Goal: Transaction & Acquisition: Book appointment/travel/reservation

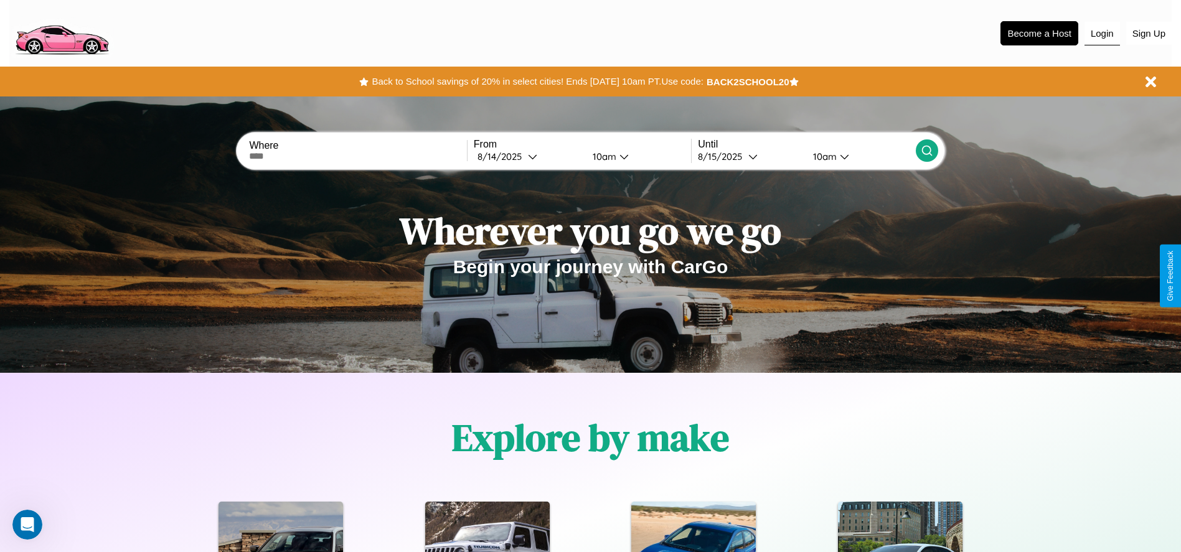
click at [1102, 33] on button "Login" at bounding box center [1101, 34] width 35 height 24
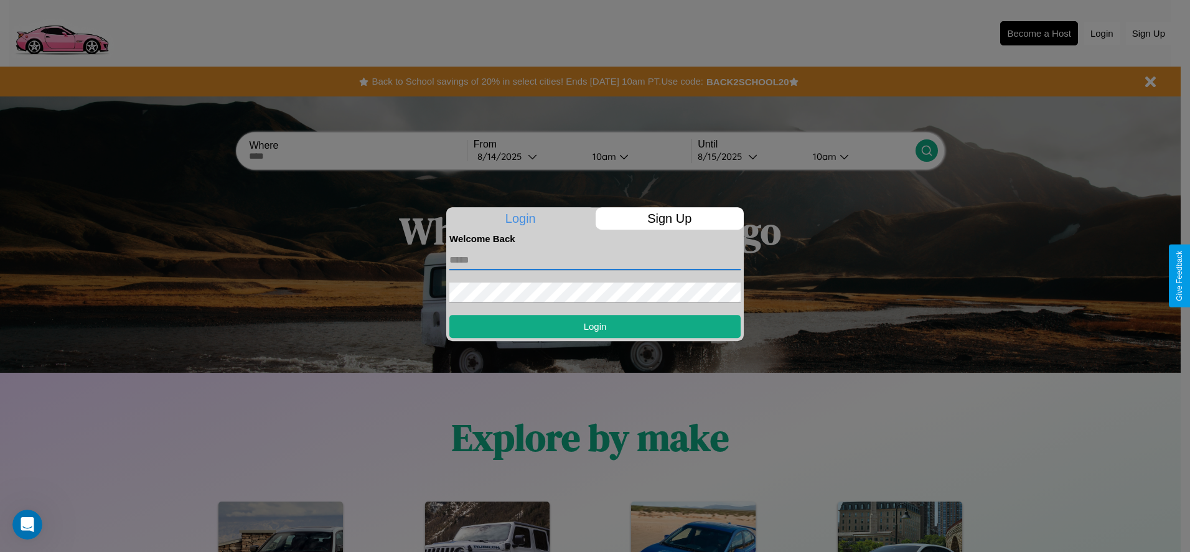
click at [595, 260] on input "text" at bounding box center [594, 260] width 291 height 20
type input "**********"
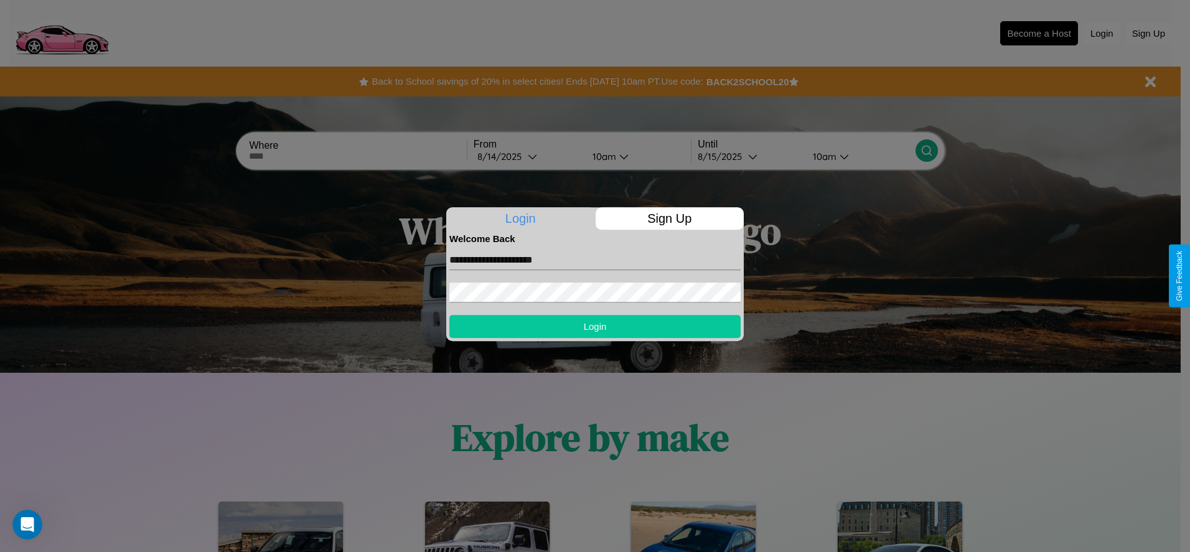
click at [595, 326] on button "Login" at bounding box center [594, 326] width 291 height 23
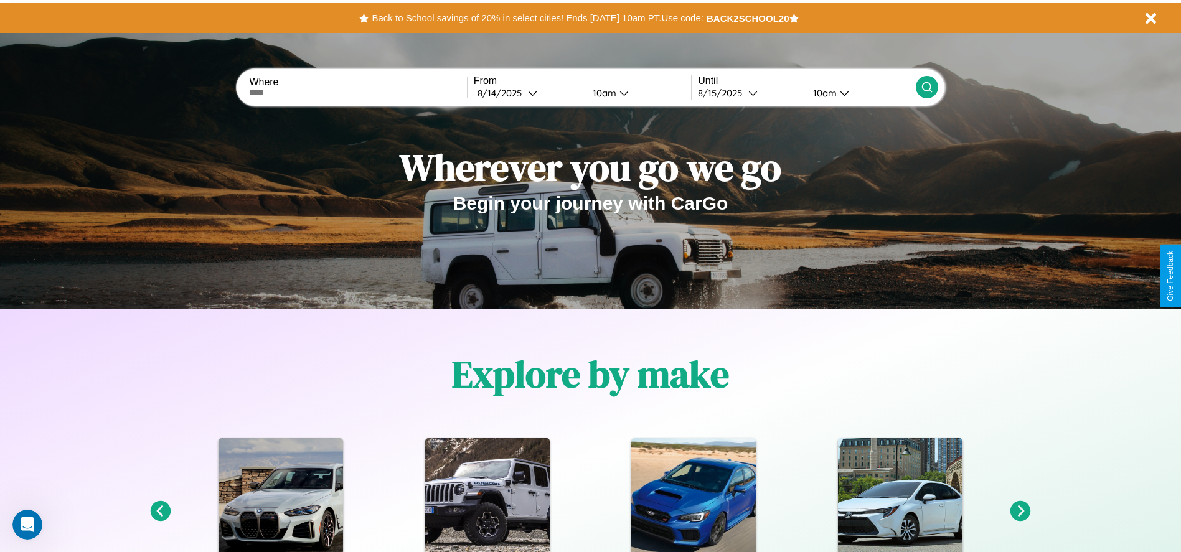
scroll to position [258, 0]
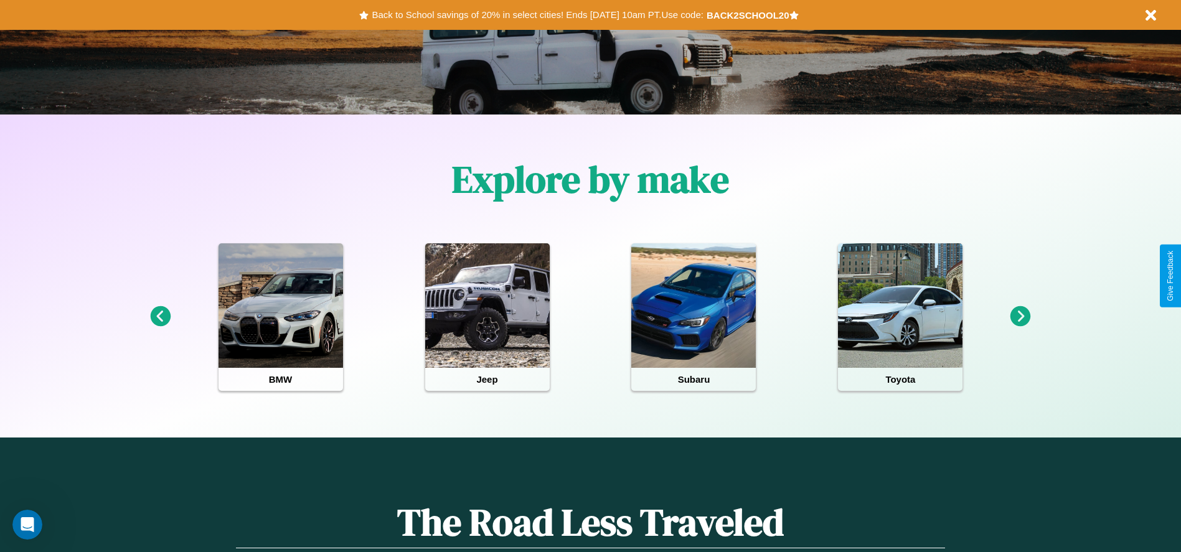
click at [1020, 317] on icon at bounding box center [1020, 316] width 21 height 21
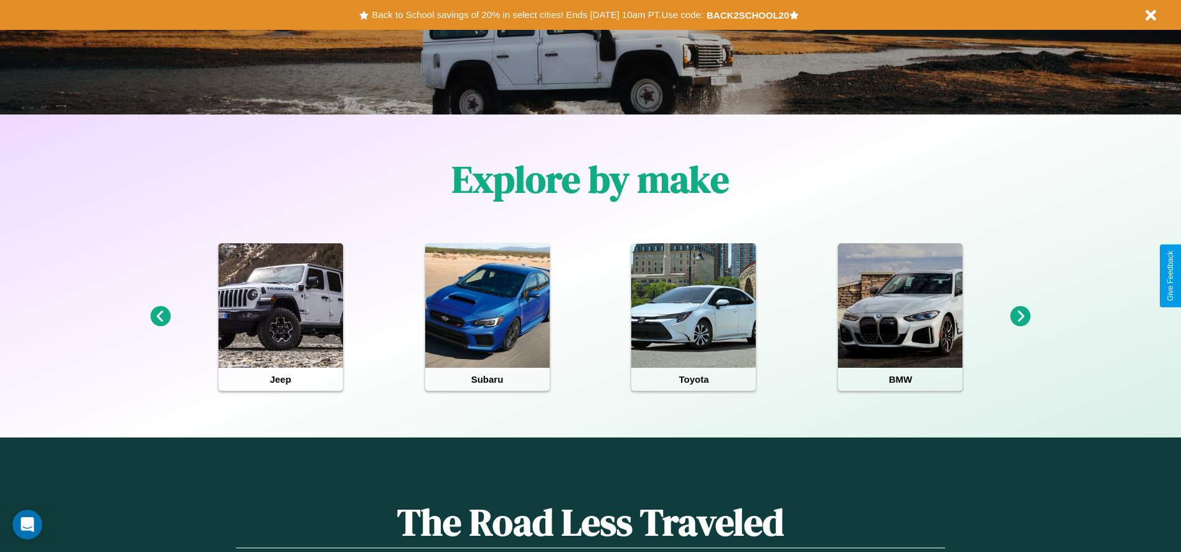
click at [1020, 317] on icon at bounding box center [1020, 316] width 21 height 21
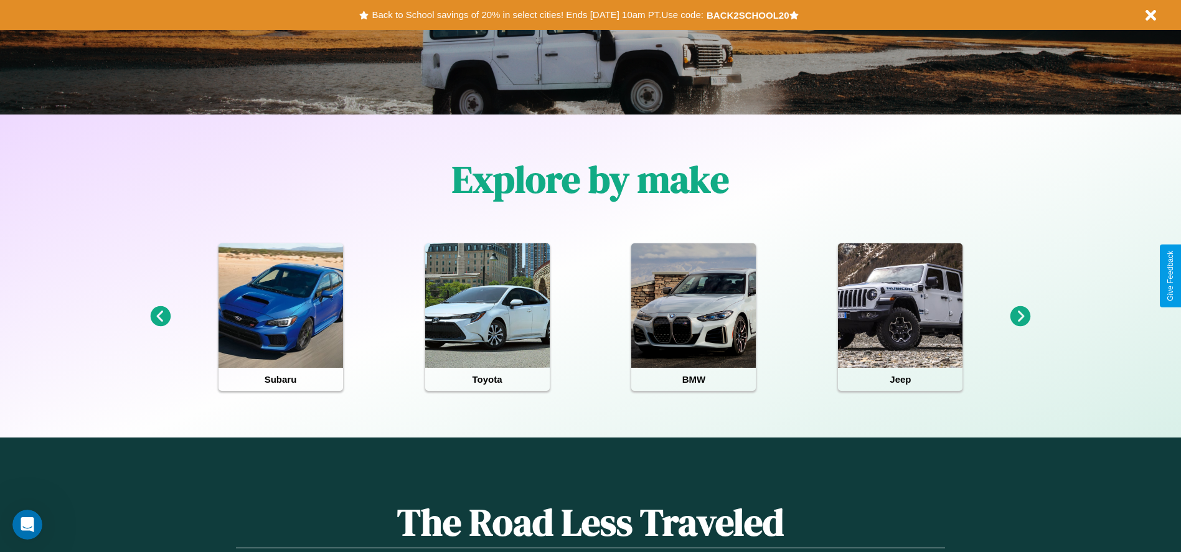
click at [160, 317] on icon at bounding box center [160, 316] width 21 height 21
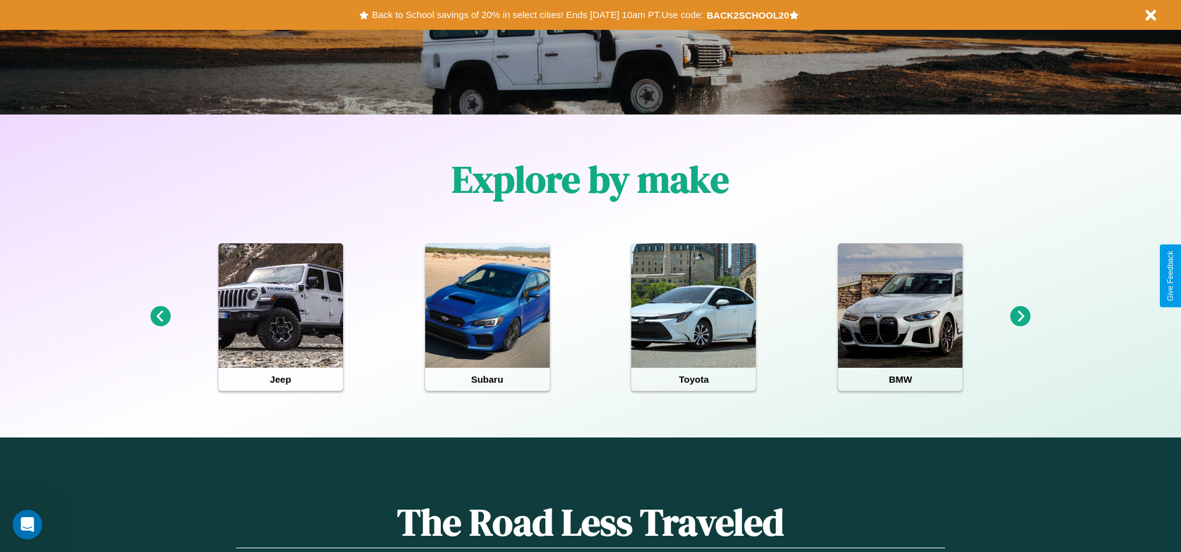
click at [1020, 317] on icon at bounding box center [1020, 316] width 21 height 21
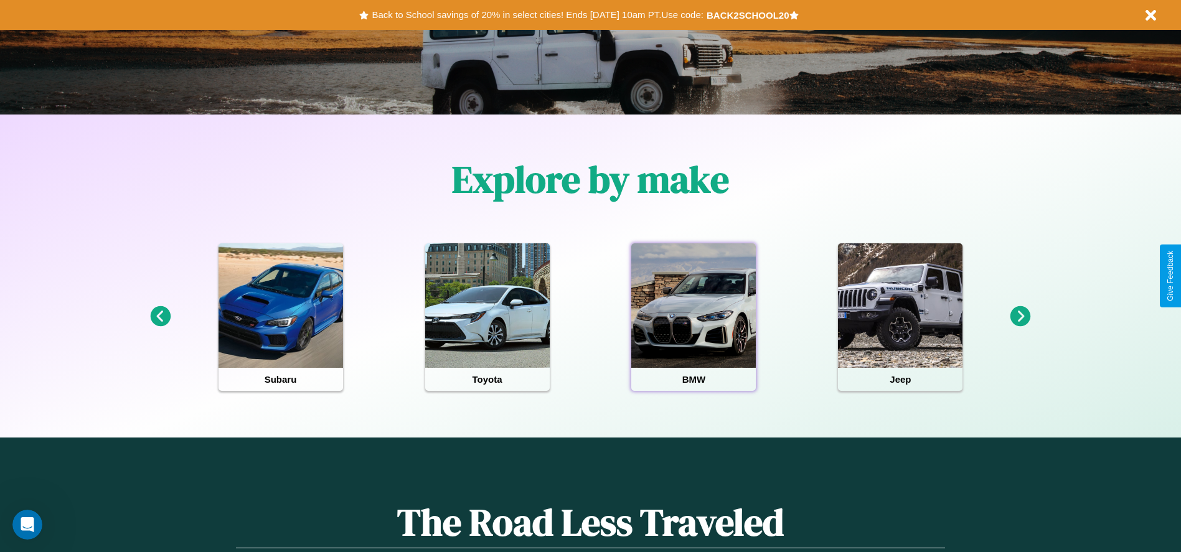
click at [693, 317] on div at bounding box center [693, 305] width 124 height 124
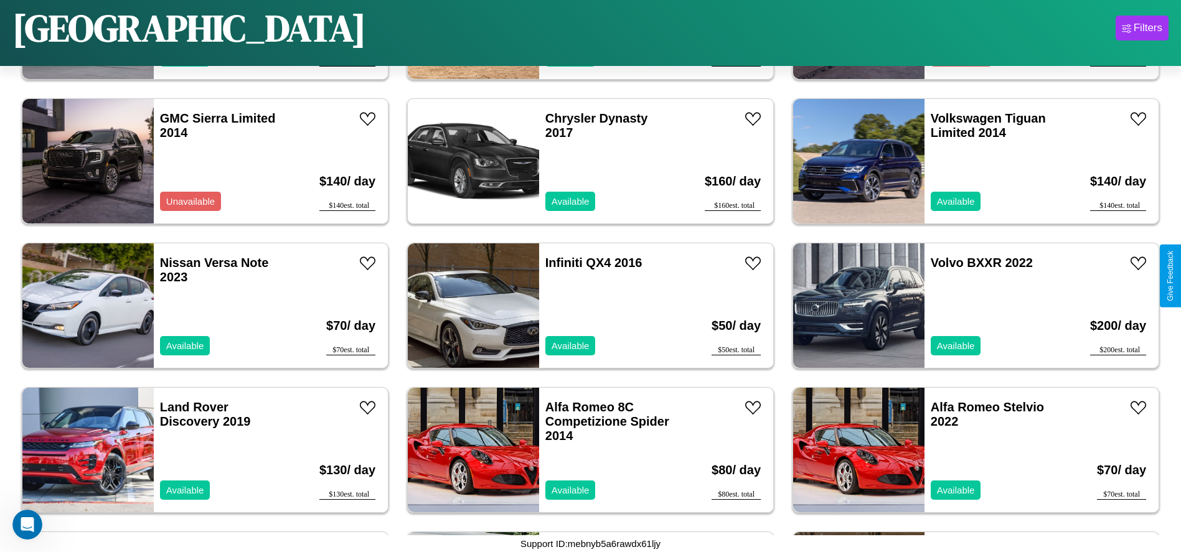
scroll to position [4616, 0]
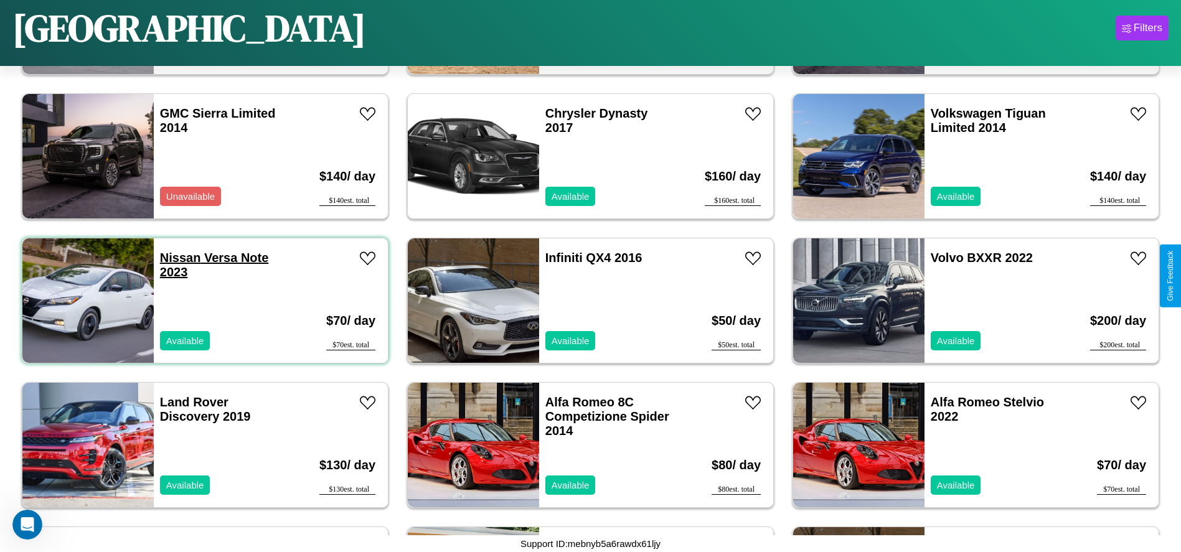
click at [179, 258] on link "Nissan Versa Note 2023" at bounding box center [214, 265] width 109 height 28
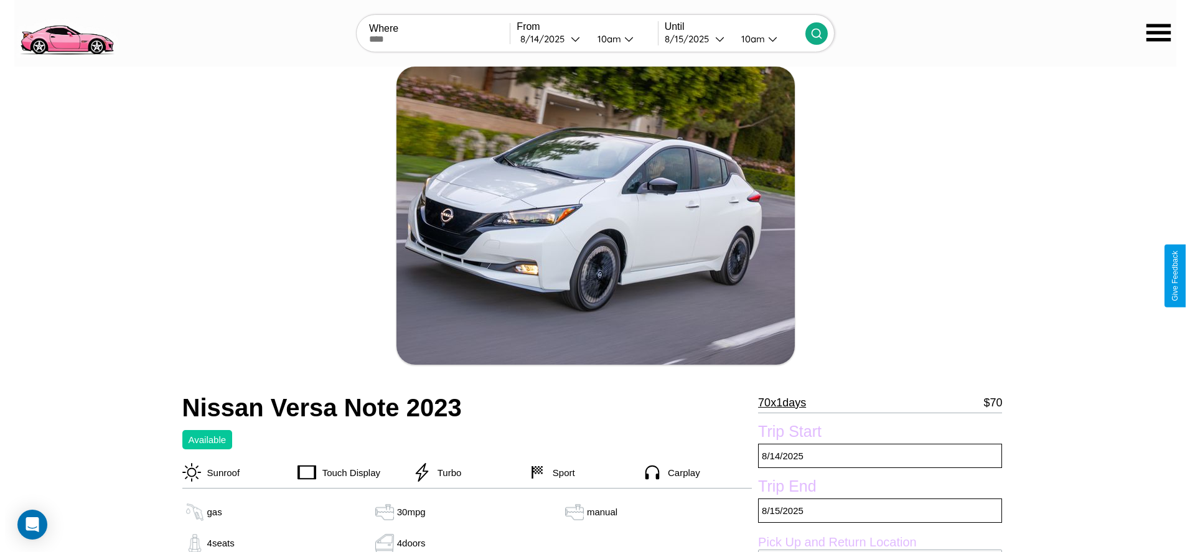
scroll to position [180, 0]
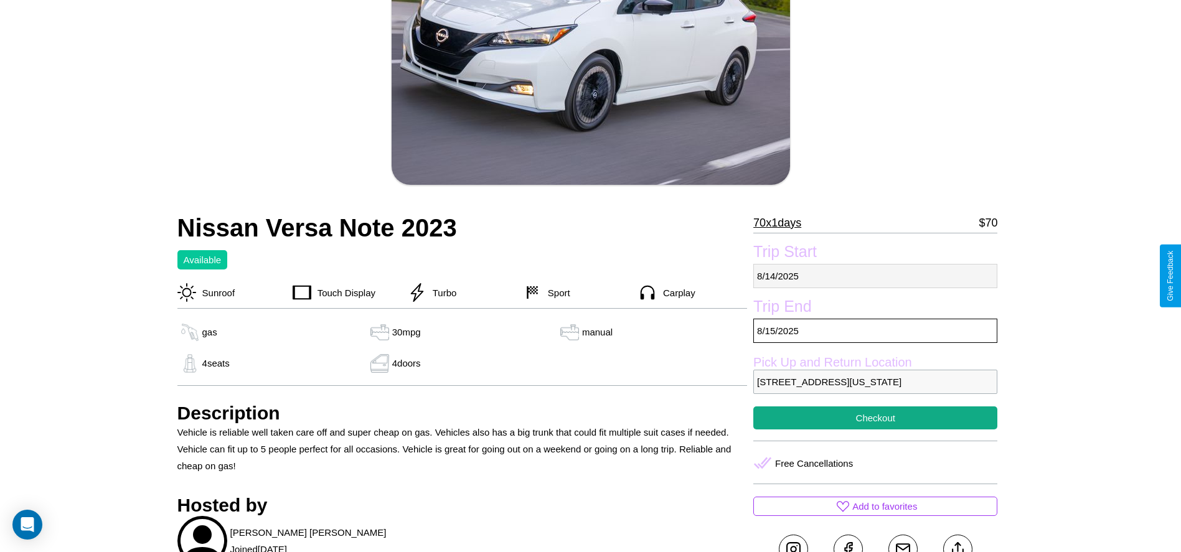
click at [875, 276] on p "8 / 14 / 2025" at bounding box center [875, 276] width 244 height 24
select select "*"
select select "****"
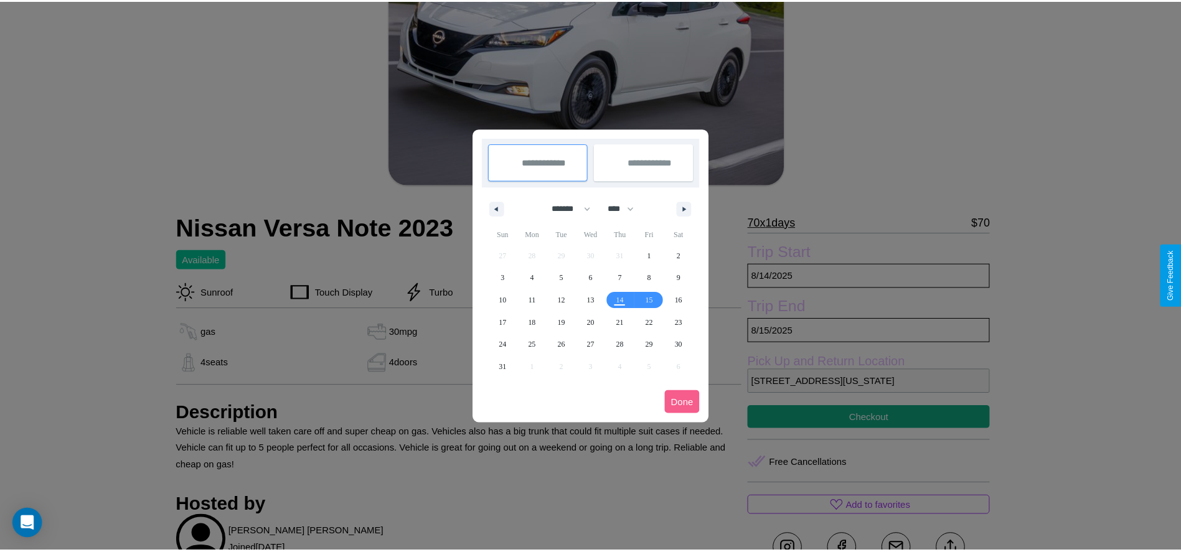
scroll to position [0, 0]
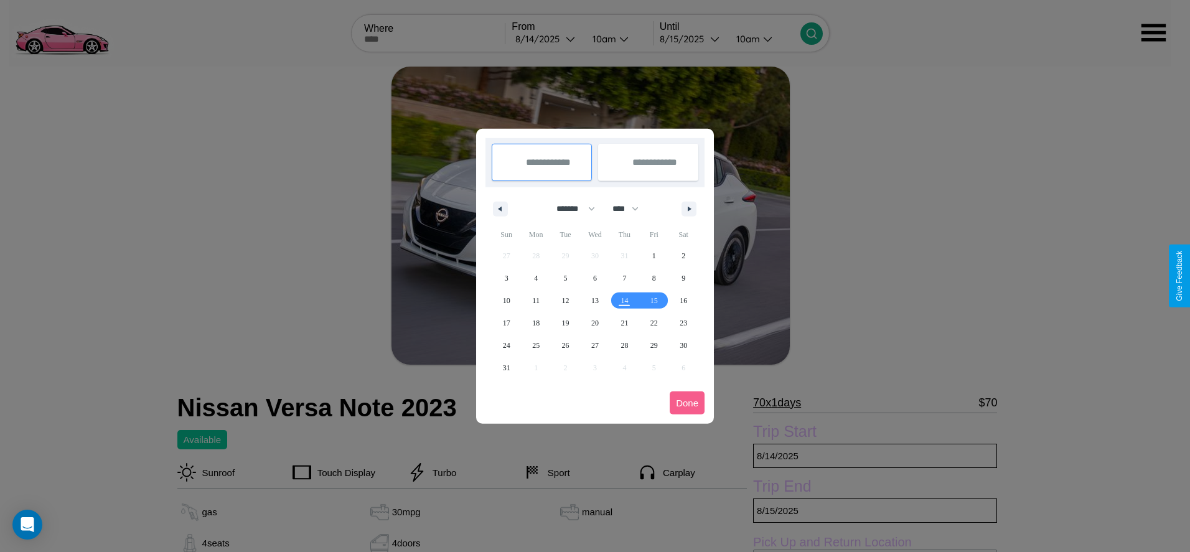
click at [547, 39] on div at bounding box center [595, 276] width 1190 height 552
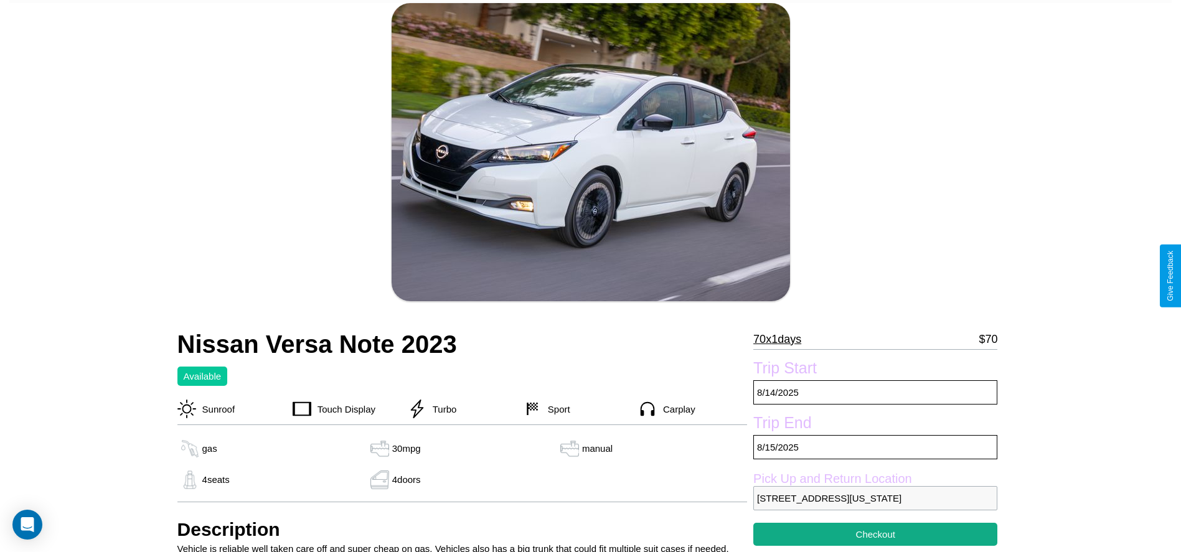
scroll to position [286, 0]
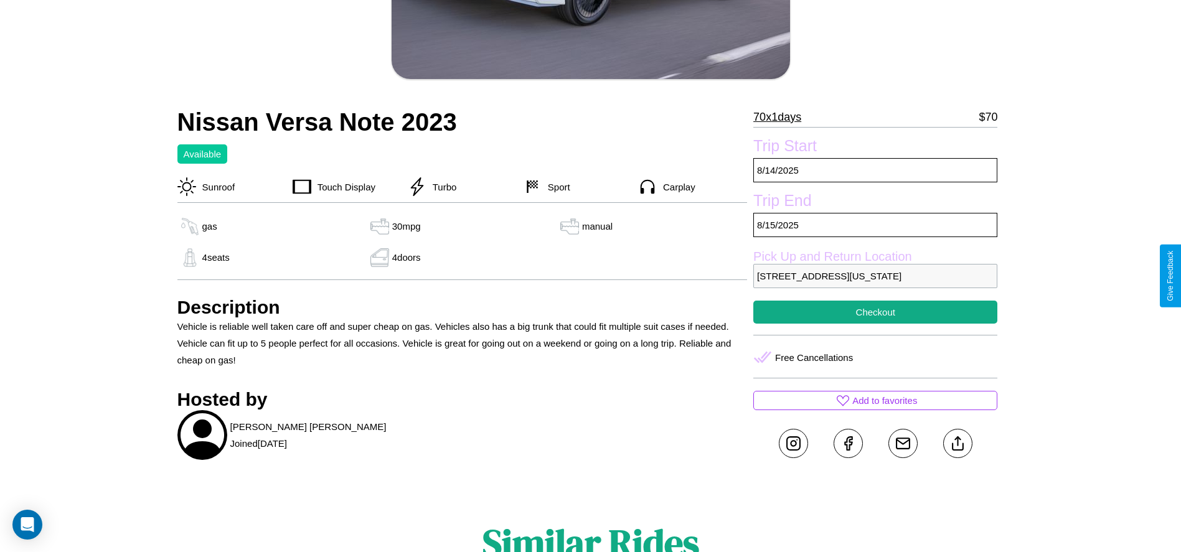
click at [875, 276] on p "2378 High Street Dallas Texas 88815 United States" at bounding box center [875, 276] width 244 height 24
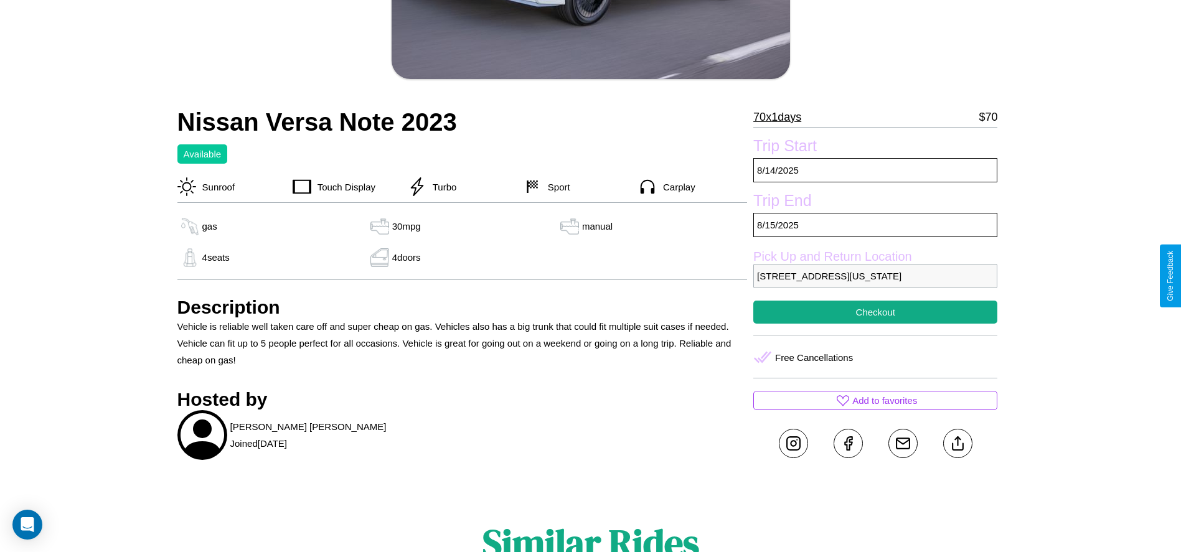
click at [875, 276] on p "2378 High Street Dallas Texas 88815 United States" at bounding box center [875, 276] width 244 height 24
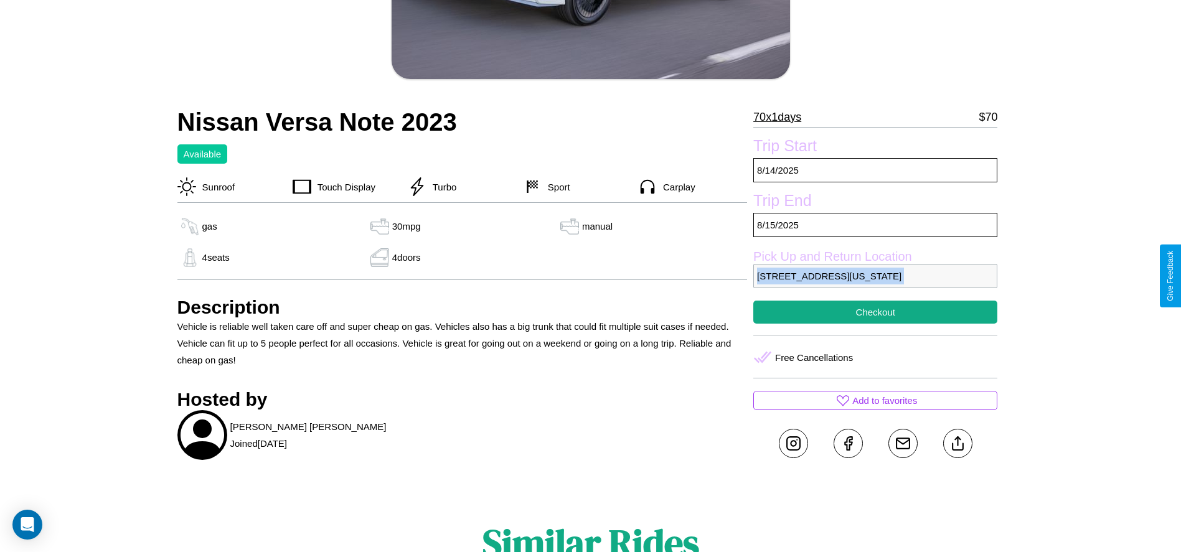
click at [875, 276] on p "2378 High Street Dallas Texas 88815 United States" at bounding box center [875, 276] width 244 height 24
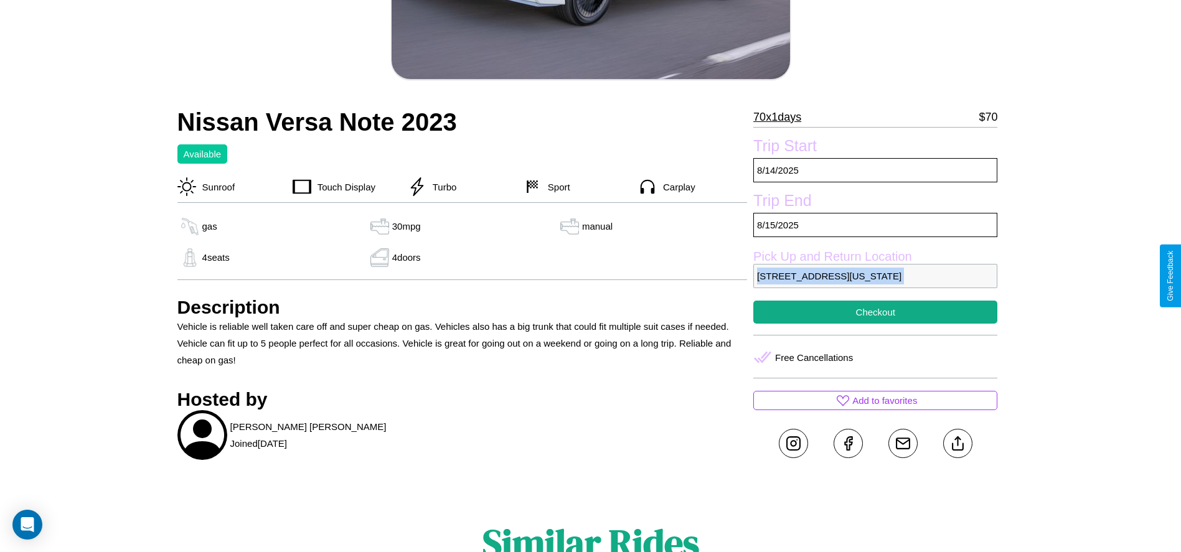
click at [875, 276] on p "2378 High Street Dallas Texas 88815 United States" at bounding box center [875, 276] width 244 height 24
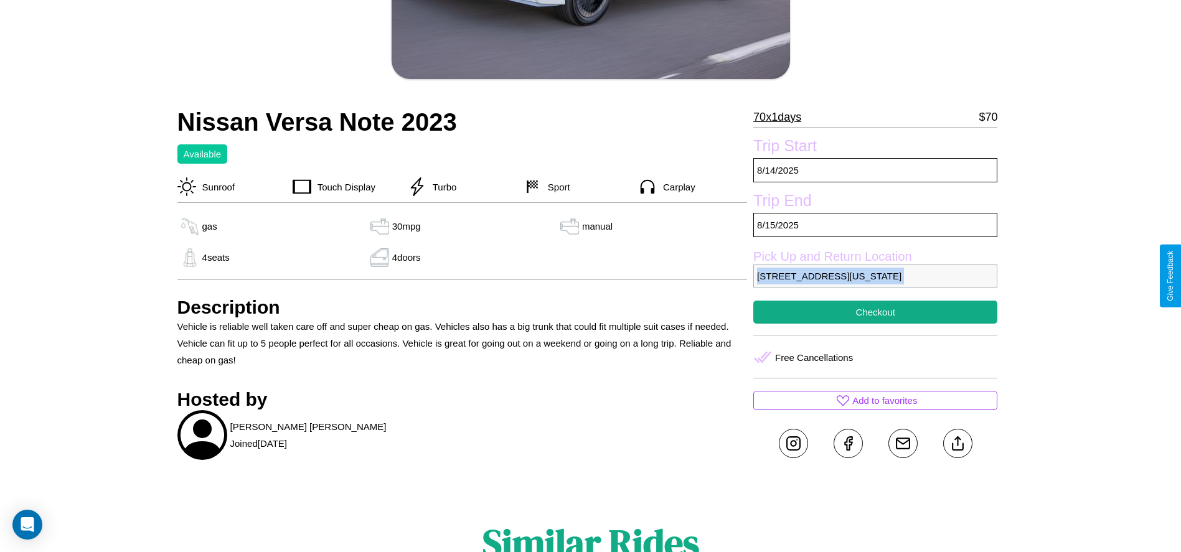
click at [875, 276] on p "2378 High Street Dallas Texas 88815 United States" at bounding box center [875, 276] width 244 height 24
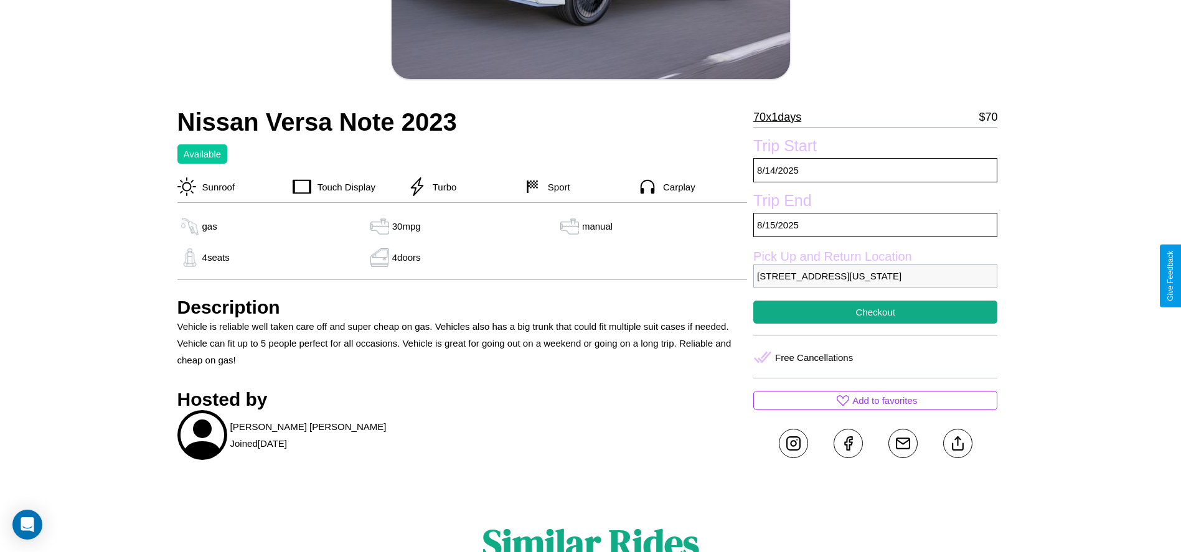
scroll to position [322, 0]
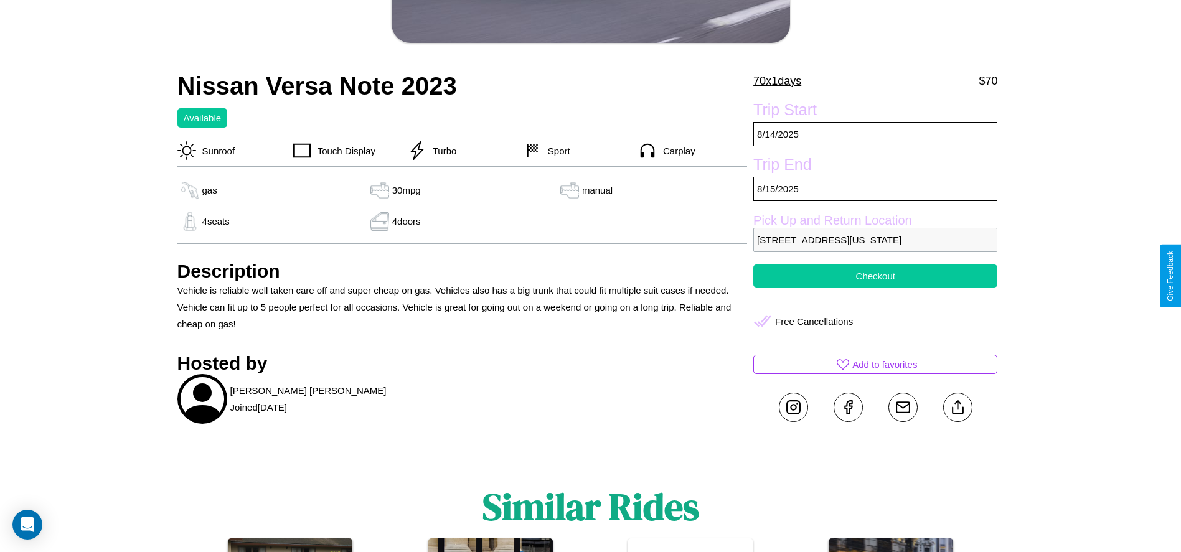
click at [875, 276] on button "Checkout" at bounding box center [875, 276] width 244 height 23
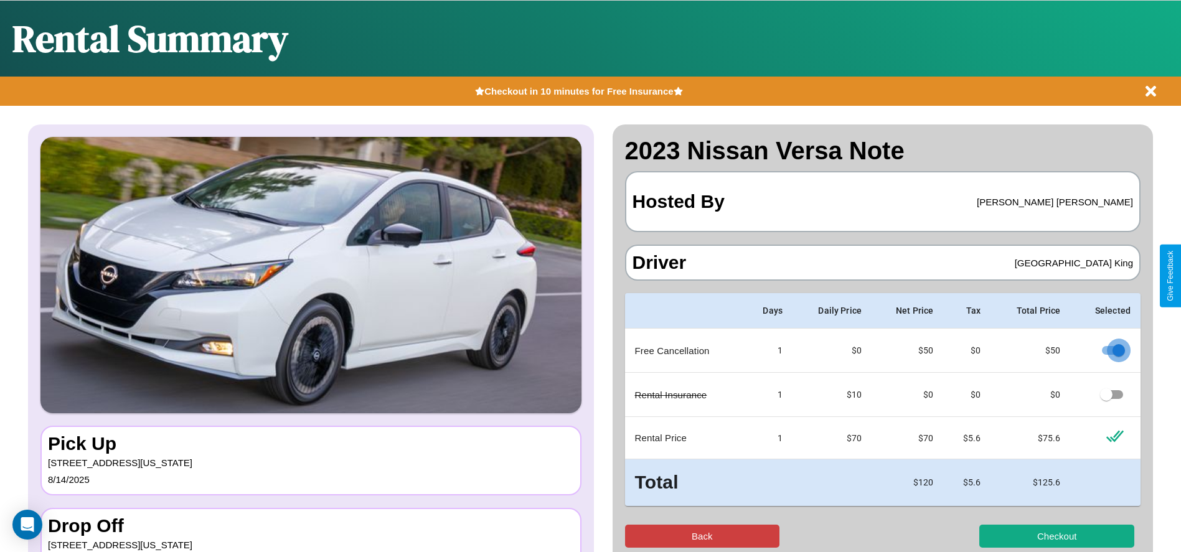
click at [702, 536] on button "Back" at bounding box center [702, 536] width 155 height 23
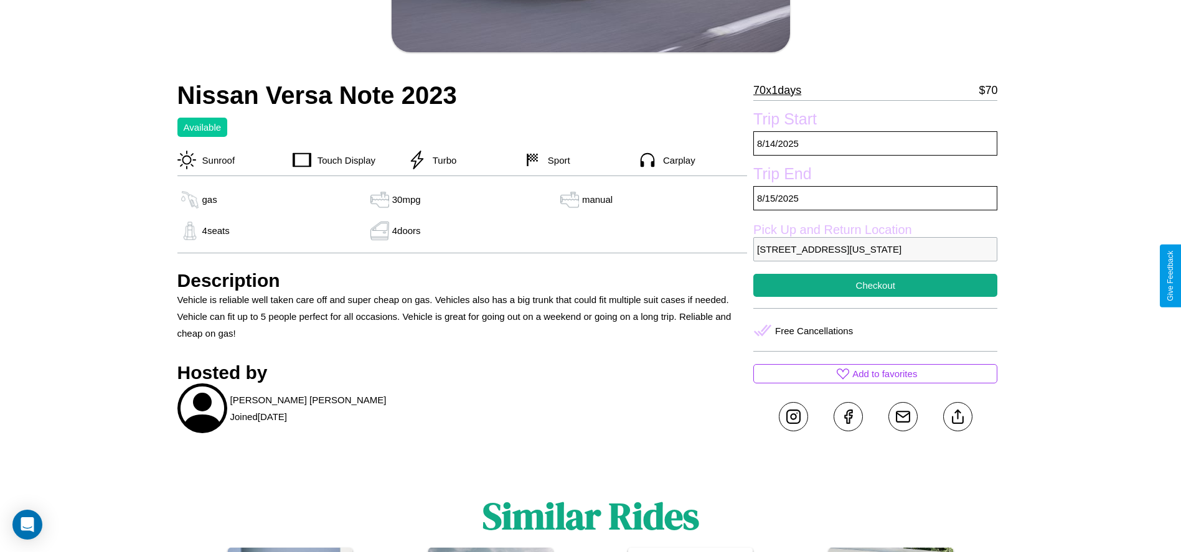
scroll to position [410, 0]
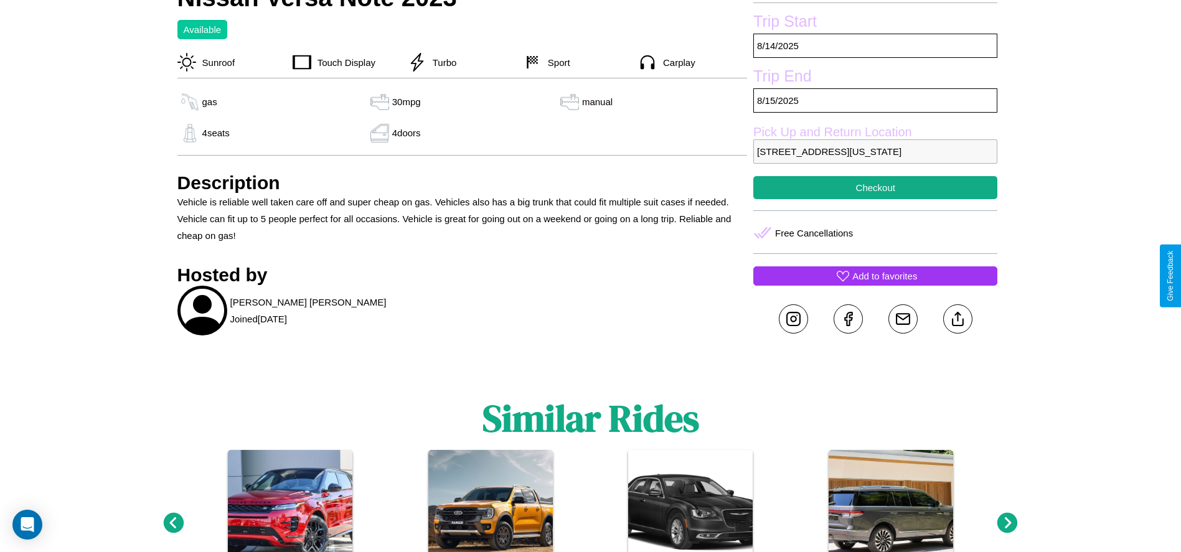
click at [875, 276] on p "Add to favorites" at bounding box center [884, 276] width 65 height 17
